Goal: Information Seeking & Learning: Check status

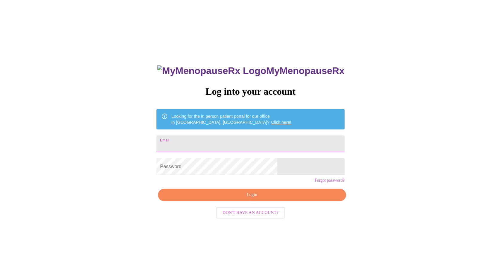
click at [229, 135] on input "Email" at bounding box center [251, 143] width 188 height 17
type input "[EMAIL_ADDRESS][DOMAIN_NAME]"
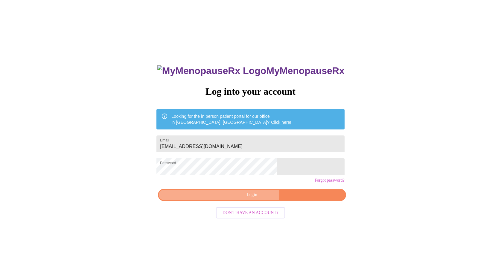
click at [231, 198] on span "Login" at bounding box center [252, 194] width 174 height 7
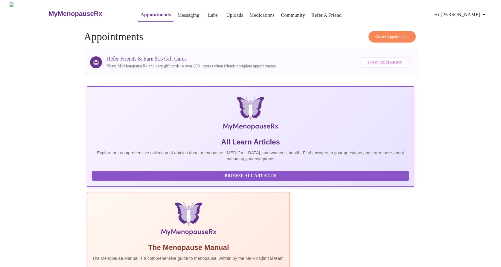
click at [208, 13] on link "Labs" at bounding box center [213, 15] width 10 height 8
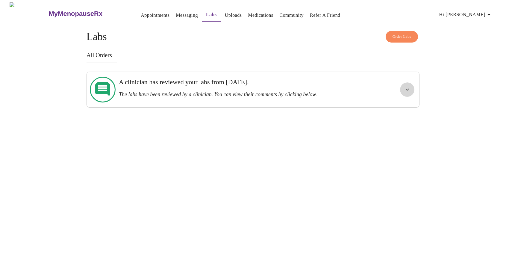
click at [406, 86] on icon "show more" at bounding box center [406, 89] width 7 height 7
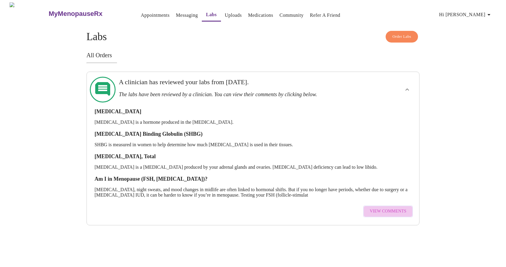
click at [392, 207] on span "View Comments" at bounding box center [388, 210] width 37 height 7
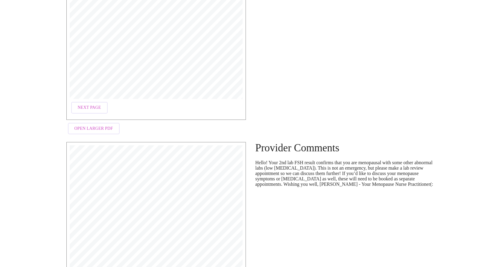
scroll to position [269, 0]
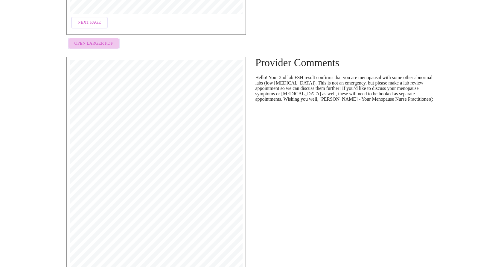
click at [95, 38] on button "Open Larger PDF" at bounding box center [94, 44] width 52 height 12
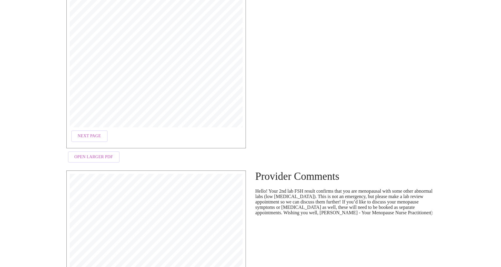
scroll to position [204, 0]
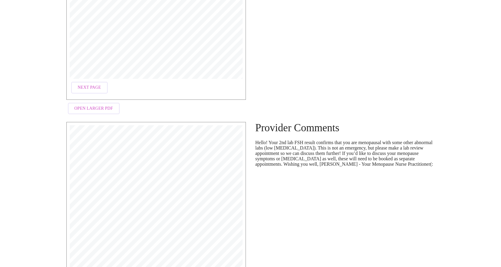
click at [90, 105] on span "Open Larger PDF" at bounding box center [94, 108] width 39 height 7
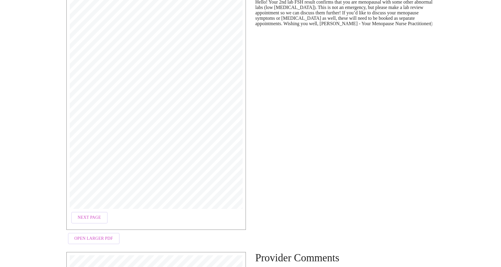
scroll to position [0, 0]
